Goal: Information Seeking & Learning: Find specific fact

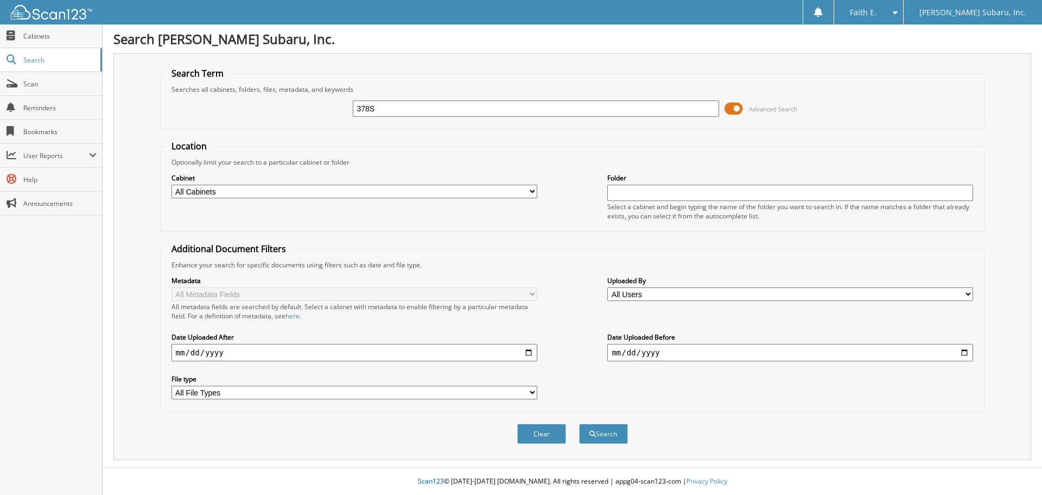
type input "378S"
click at [579, 423] on button "Search" at bounding box center [603, 433] width 49 height 20
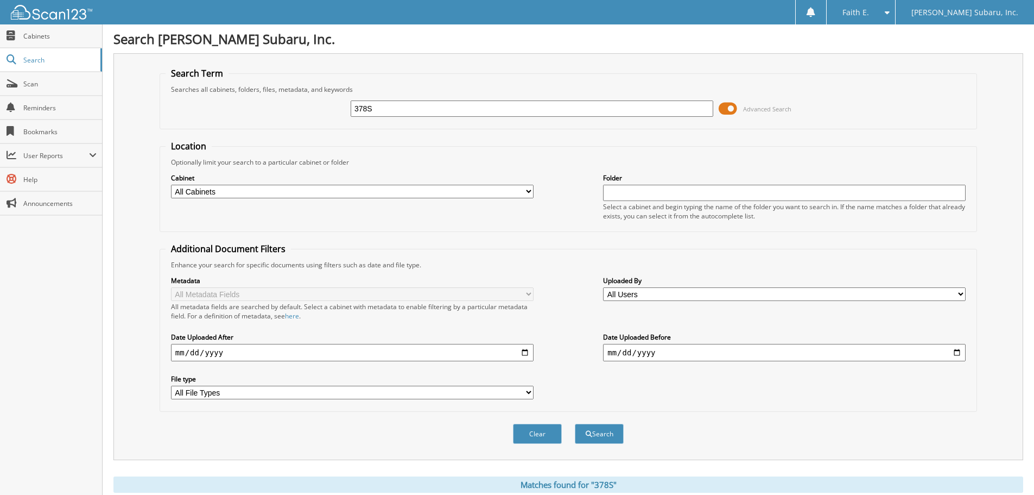
drag, startPoint x: 407, startPoint y: 108, endPoint x: 290, endPoint y: 97, distance: 116.7
click at [290, 97] on div "378S Advanced Search" at bounding box center [569, 108] width 806 height 29
type input "725402"
click at [575, 423] on button "Search" at bounding box center [599, 433] width 49 height 20
click at [432, 103] on input "725402" at bounding box center [532, 108] width 363 height 16
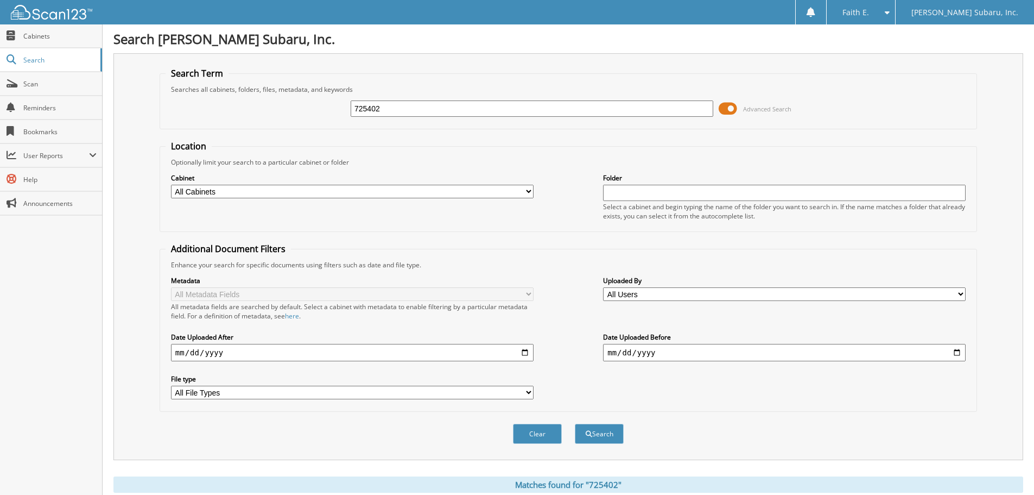
click at [432, 103] on input "725402" at bounding box center [532, 108] width 363 height 16
type input "593106"
click at [575, 423] on button "Search" at bounding box center [599, 433] width 49 height 20
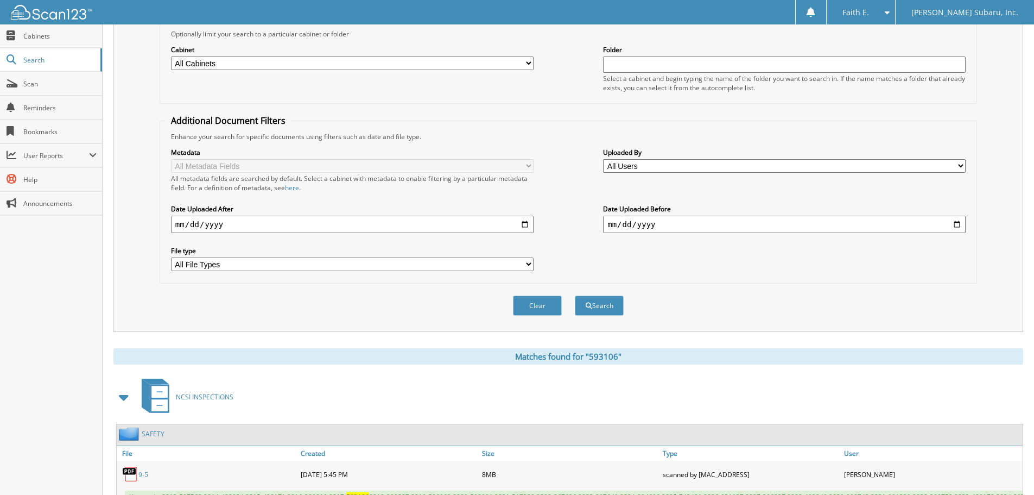
scroll to position [181, 0]
